Goal: Transaction & Acquisition: Purchase product/service

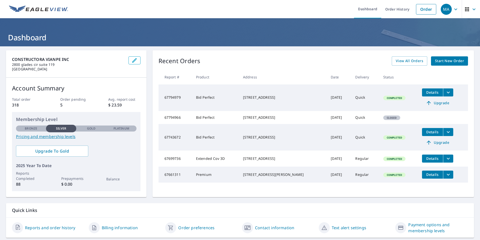
click at [446, 61] on span "Start New Order" at bounding box center [449, 61] width 29 height 6
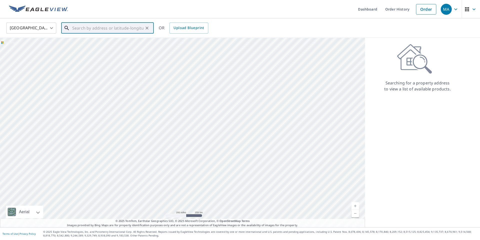
click at [93, 28] on input "text" at bounding box center [107, 28] width 71 height 14
paste input "[STREET_ADDRESS][MEDICAL_DATA]"
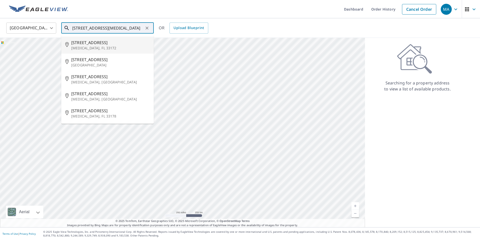
click at [92, 43] on span "[STREET_ADDRESS]" at bounding box center [110, 43] width 79 height 6
type input "[STREET_ADDRESS][MEDICAL_DATA]"
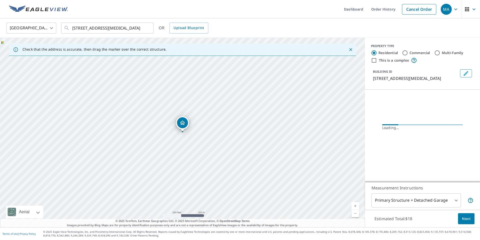
scroll to position [0, 0]
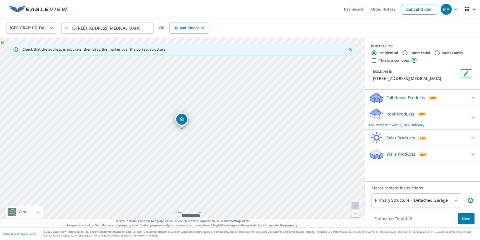
click at [392, 117] on div "Roof Products New Bid Perfect™ with Quick Delivery" at bounding box center [418, 118] width 98 height 20
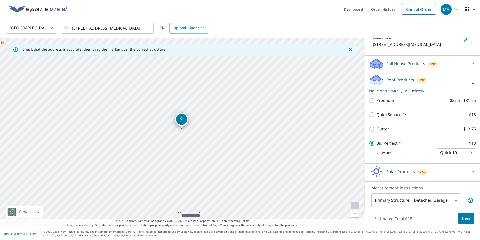
scroll to position [35, 0]
click at [466, 218] on span "Next" at bounding box center [466, 218] width 9 height 6
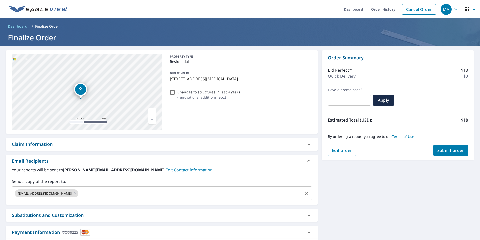
click at [79, 194] on input "text" at bounding box center [190, 193] width 223 height 10
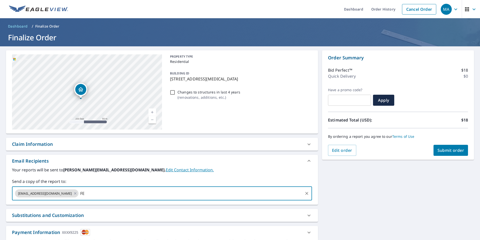
type input "F"
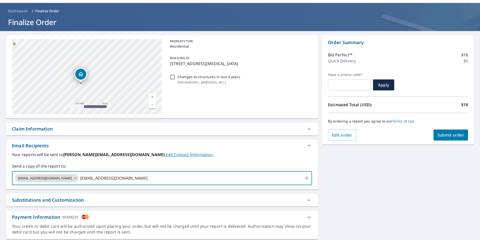
scroll to position [14, 0]
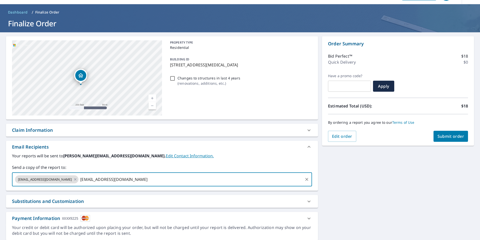
type input "[EMAIL_ADDRESS][DOMAIN_NAME]"
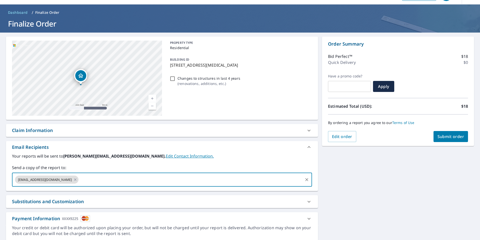
click at [452, 136] on span "Submit order" at bounding box center [451, 137] width 27 height 6
checkbox input "true"
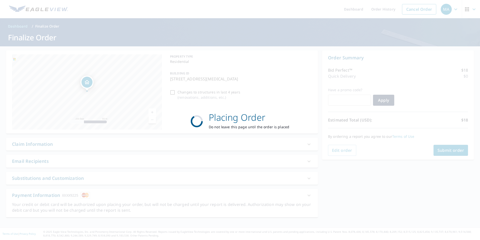
scroll to position [0, 0]
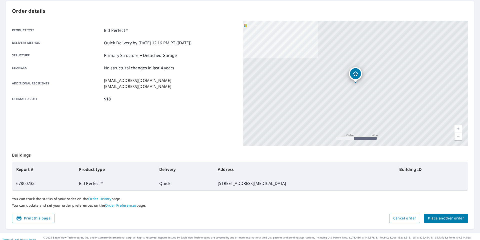
scroll to position [55, 0]
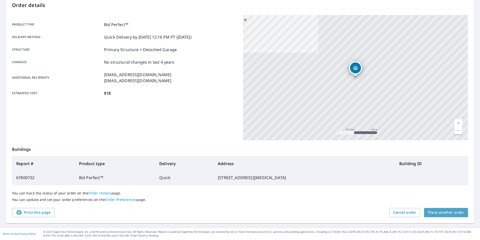
click at [444, 211] on span "Place another order" at bounding box center [446, 212] width 36 height 6
